Goal: Navigation & Orientation: Find specific page/section

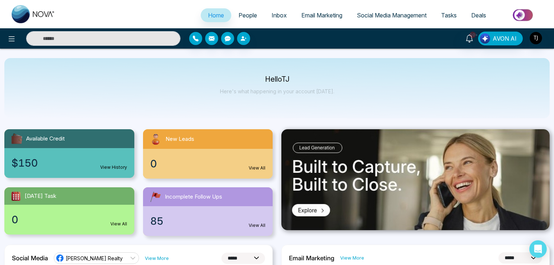
select select "*"
click at [9, 38] on icon at bounding box center [12, 38] width 6 height 5
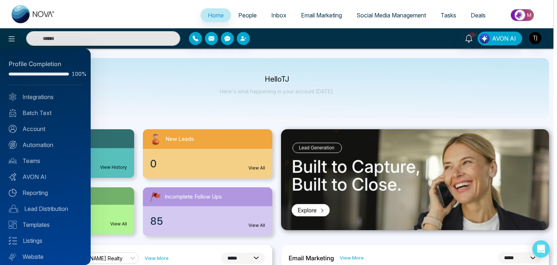
click at [169, 99] on div at bounding box center [278, 132] width 557 height 265
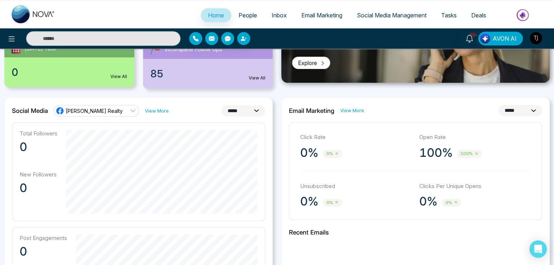
scroll to position [148, 0]
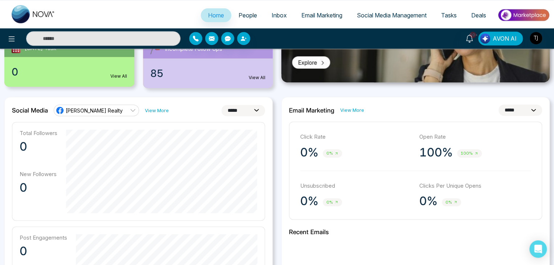
click at [252, 106] on select "**********" at bounding box center [243, 110] width 44 height 11
select select "**"
click at [221, 105] on select "**********" at bounding box center [243, 110] width 44 height 11
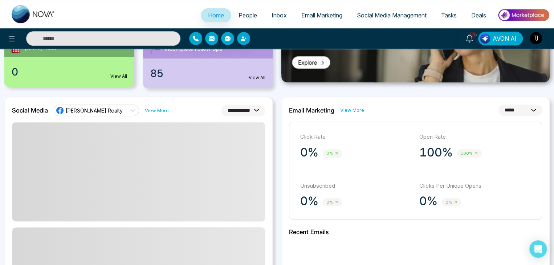
click at [246, 111] on select "**********" at bounding box center [243, 110] width 44 height 11
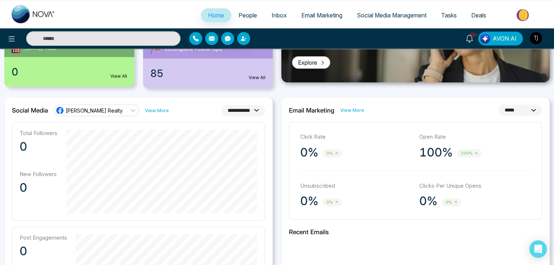
click at [221, 105] on select "**********" at bounding box center [243, 110] width 44 height 11
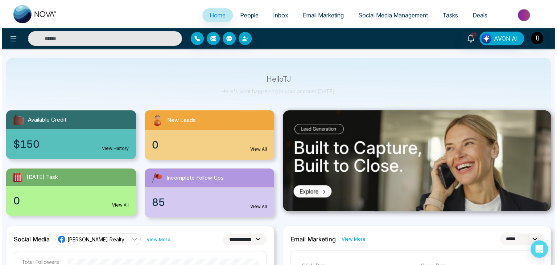
scroll to position [0, 0]
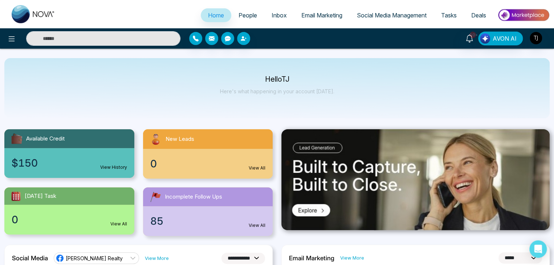
click at [238, 8] on link "People" at bounding box center [247, 15] width 33 height 14
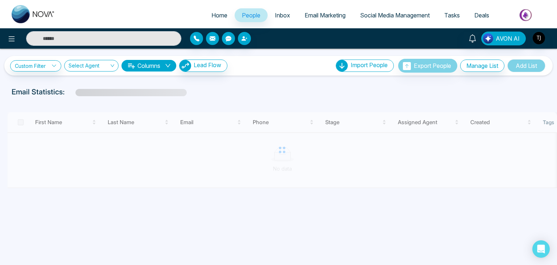
click at [268, 11] on link "Inbox" at bounding box center [283, 15] width 30 height 14
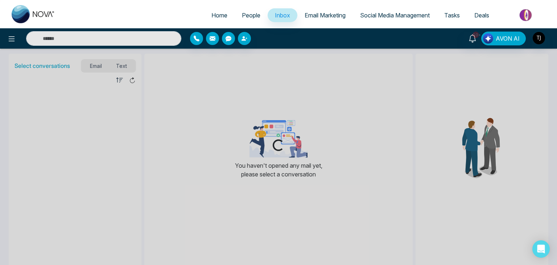
click at [322, 13] on span "Email Marketing" at bounding box center [325, 15] width 41 height 7
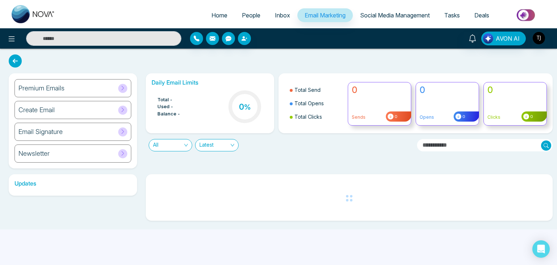
click at [376, 12] on span "Social Media Management" at bounding box center [395, 15] width 70 height 7
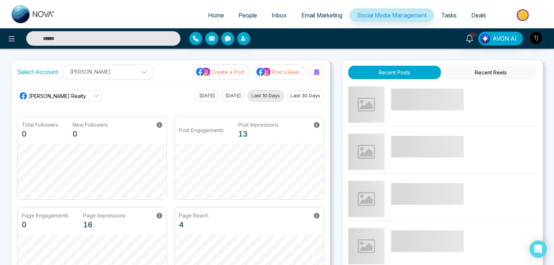
click at [202, 15] on link "Home" at bounding box center [216, 15] width 30 height 14
select select "*"
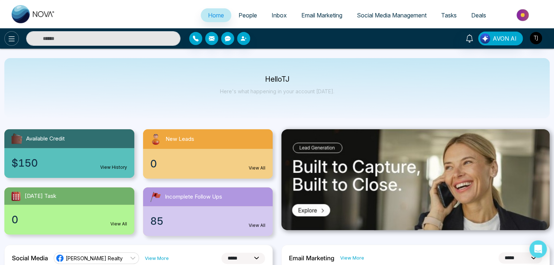
click at [12, 38] on icon at bounding box center [11, 38] width 9 height 9
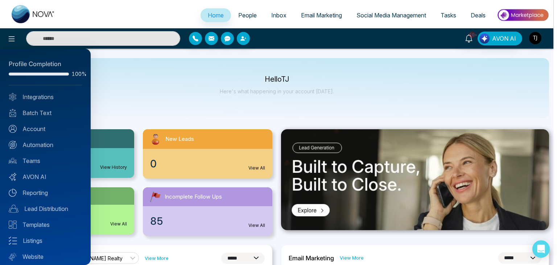
click at [156, 103] on div at bounding box center [278, 132] width 557 height 265
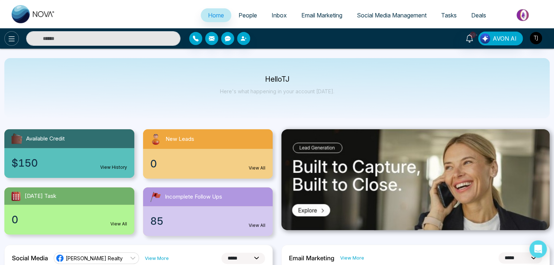
click at [17, 41] on button at bounding box center [11, 38] width 15 height 15
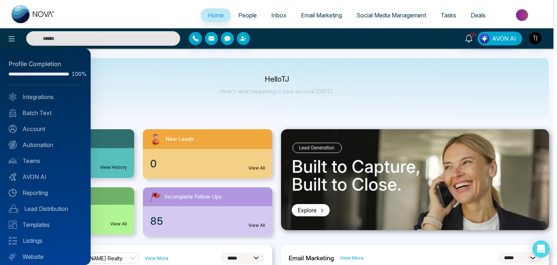
click at [162, 99] on div at bounding box center [278, 132] width 557 height 265
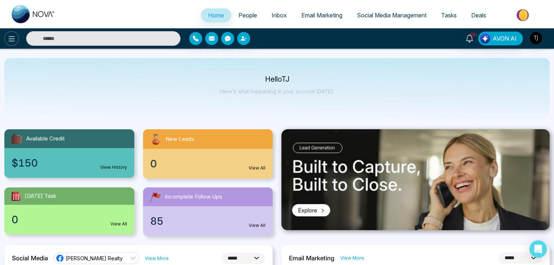
click at [11, 38] on icon at bounding box center [11, 38] width 9 height 9
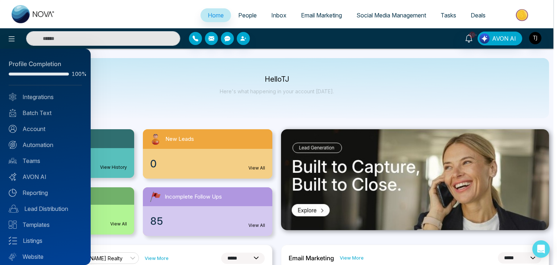
click at [141, 119] on div at bounding box center [278, 132] width 557 height 265
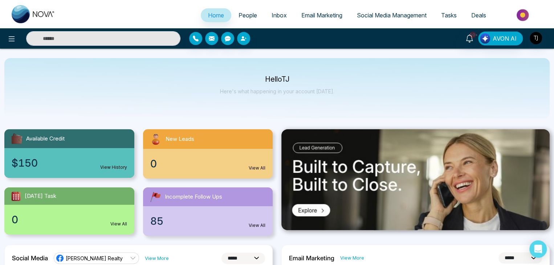
click at [251, 12] on span "People" at bounding box center [247, 15] width 19 height 7
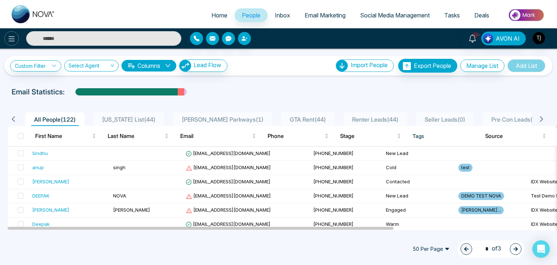
click at [6, 39] on button at bounding box center [11, 38] width 15 height 15
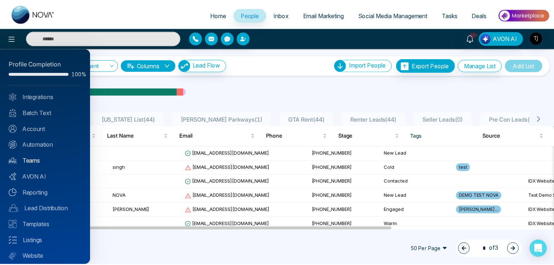
scroll to position [20, 0]
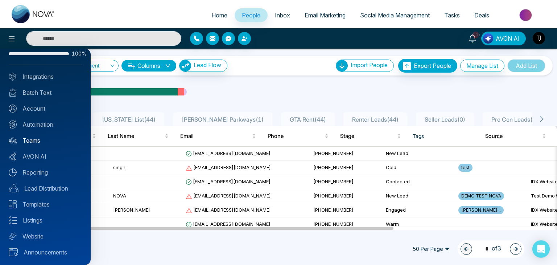
click at [53, 142] on link "Teams" at bounding box center [45, 140] width 73 height 9
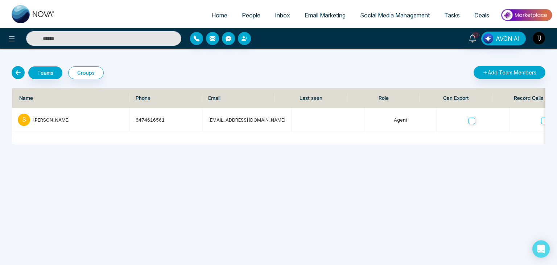
click at [19, 73] on icon at bounding box center [18, 72] width 13 height 13
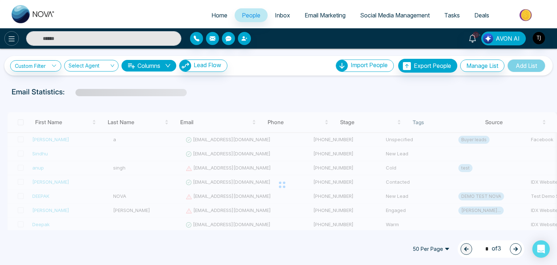
click at [10, 37] on icon at bounding box center [12, 38] width 6 height 5
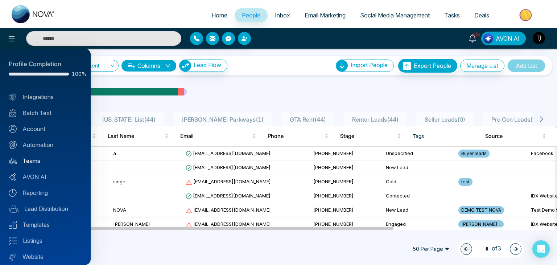
click at [48, 160] on link "Teams" at bounding box center [45, 160] width 73 height 9
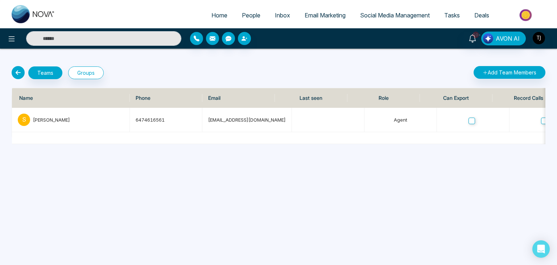
click at [218, 16] on span "Home" at bounding box center [220, 15] width 16 height 7
select select "*"
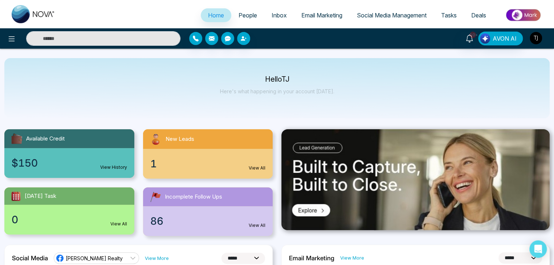
click at [540, 40] on img "button" at bounding box center [535, 38] width 12 height 12
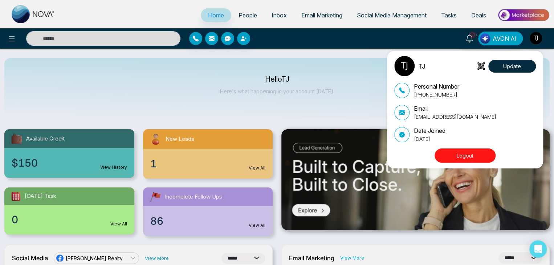
click at [476, 159] on button "Logout" at bounding box center [464, 155] width 61 height 14
